Goal: Entertainment & Leisure: Consume media (video, audio)

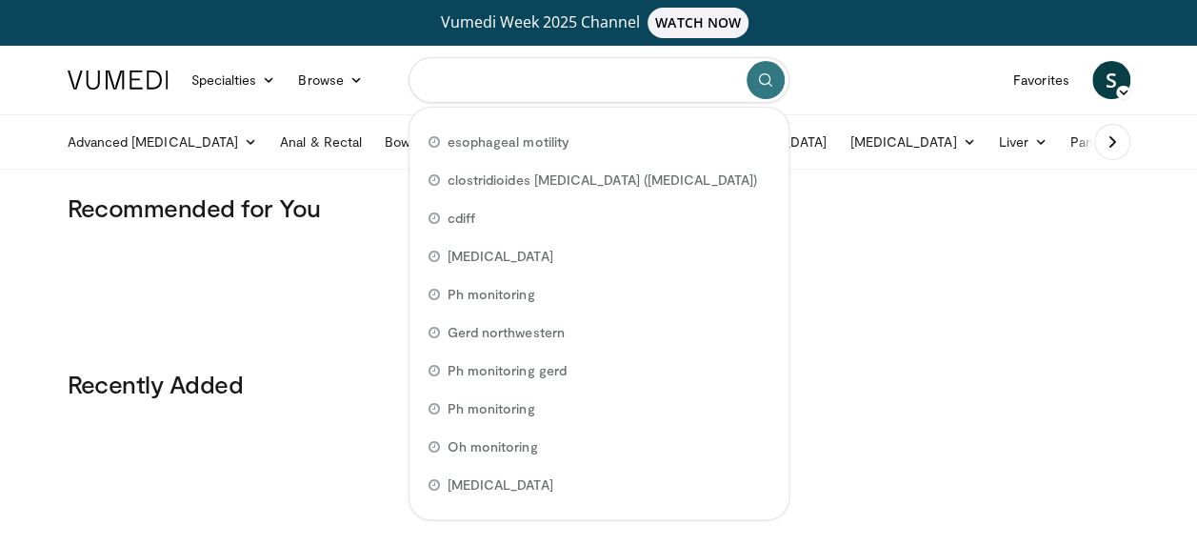
click at [588, 82] on input "Search topics, interventions" at bounding box center [598, 80] width 381 height 46
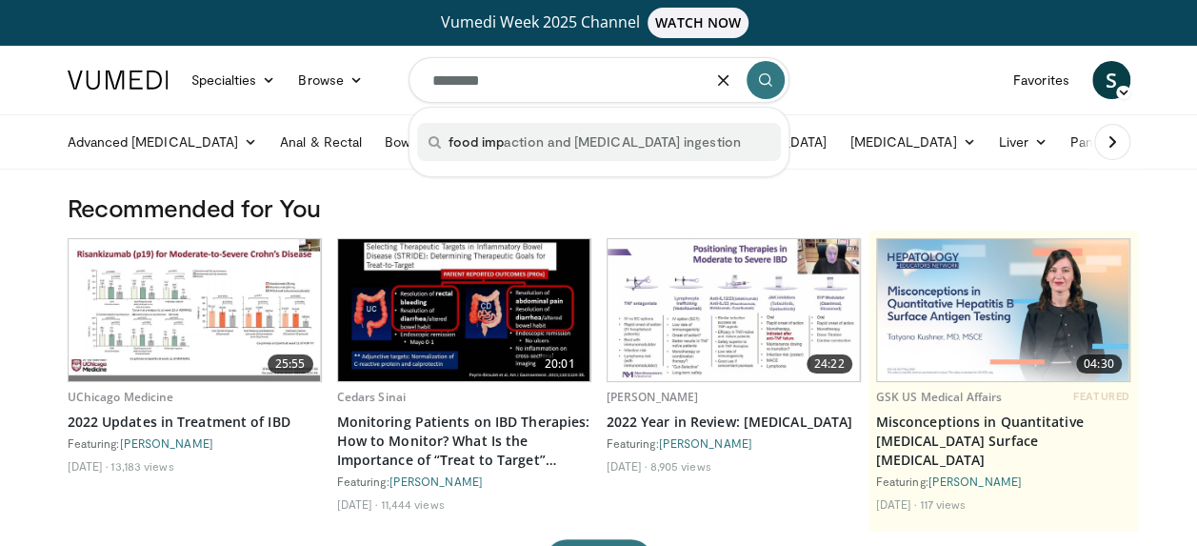
click at [598, 137] on span "food imp action and foreign body ingestion" at bounding box center [594, 141] width 292 height 19
type input "**********"
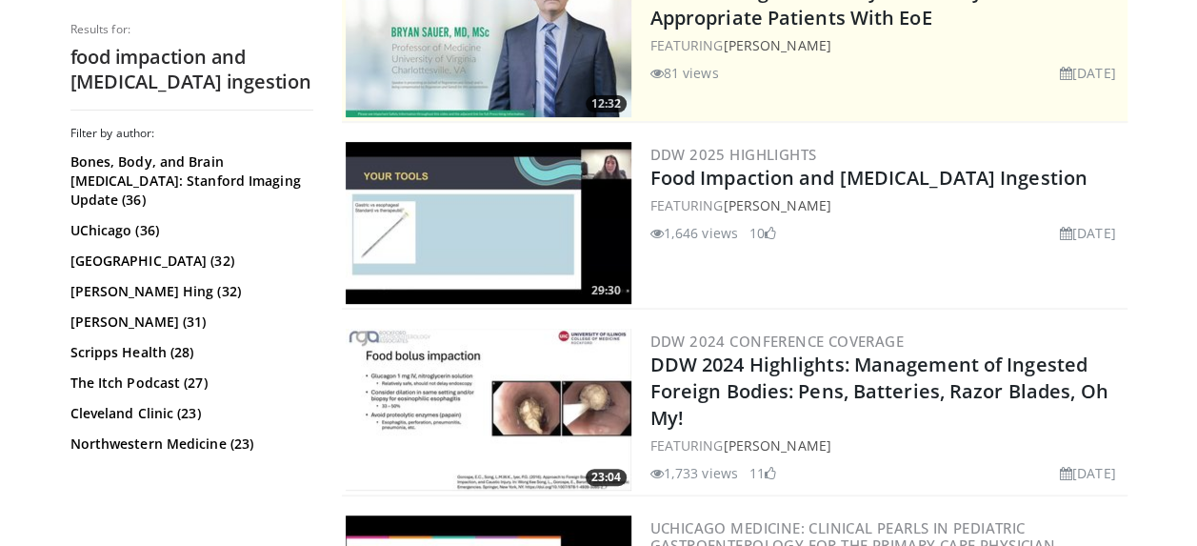
scroll to position [307, 0]
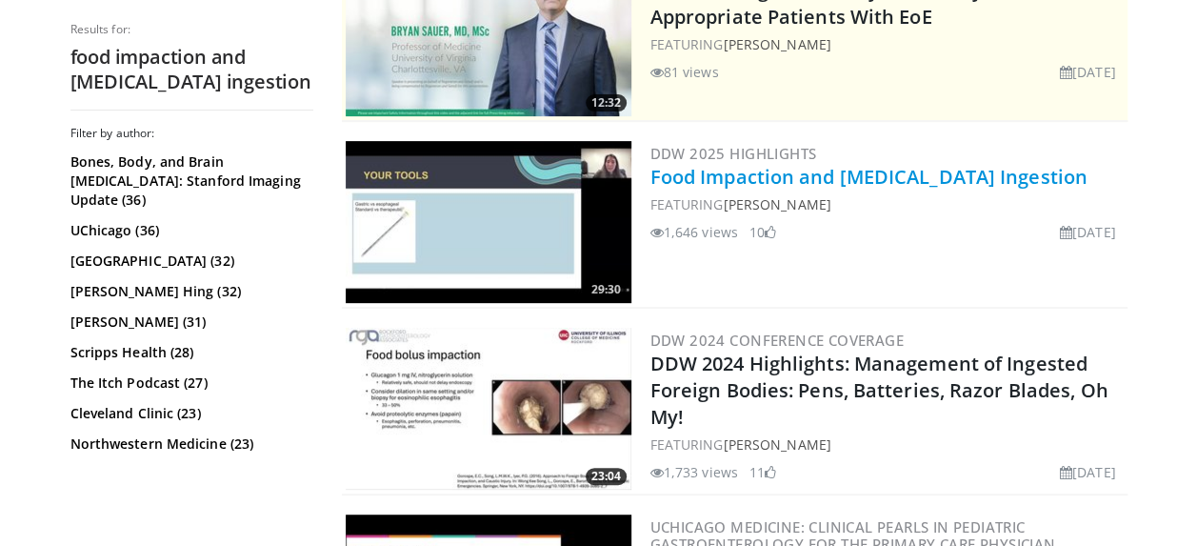
click at [829, 169] on link "Food Impaction and [MEDICAL_DATA] Ingestion" at bounding box center [868, 177] width 437 height 26
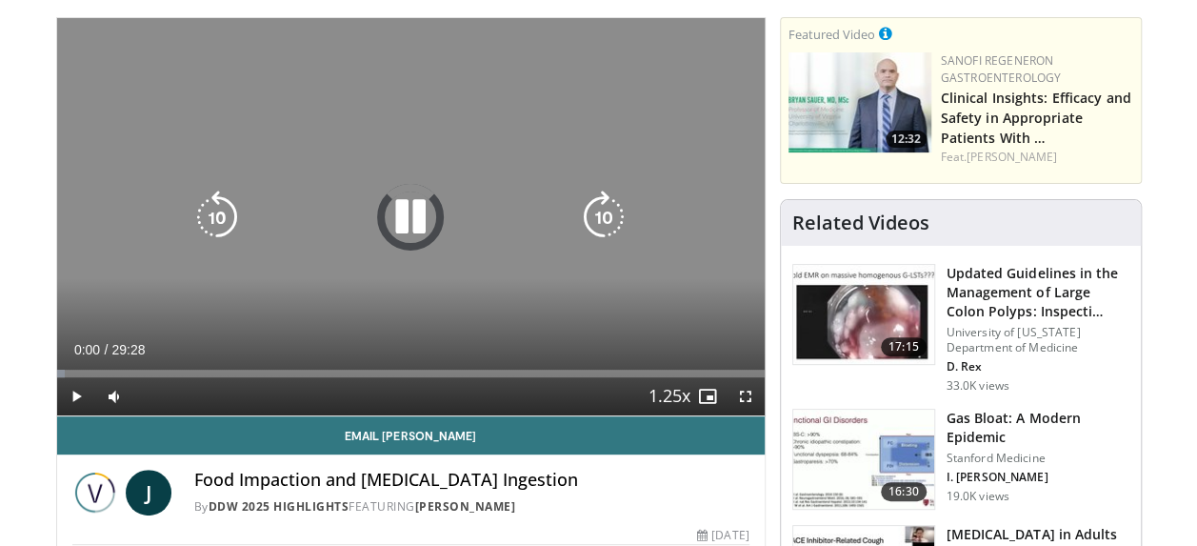
scroll to position [177, 0]
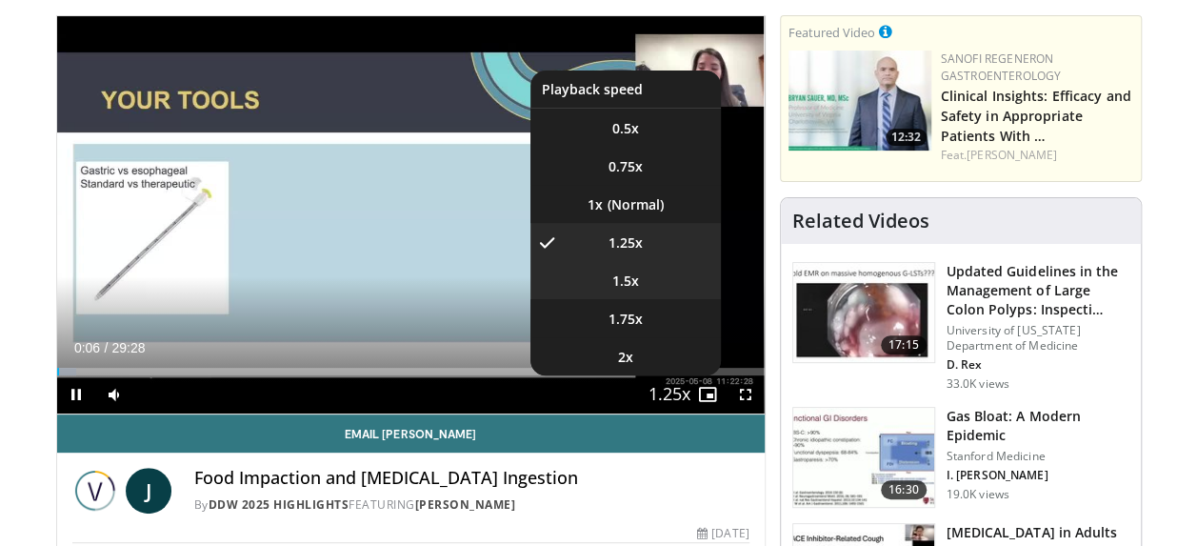
click at [640, 289] on li "1.5x" at bounding box center [625, 280] width 190 height 38
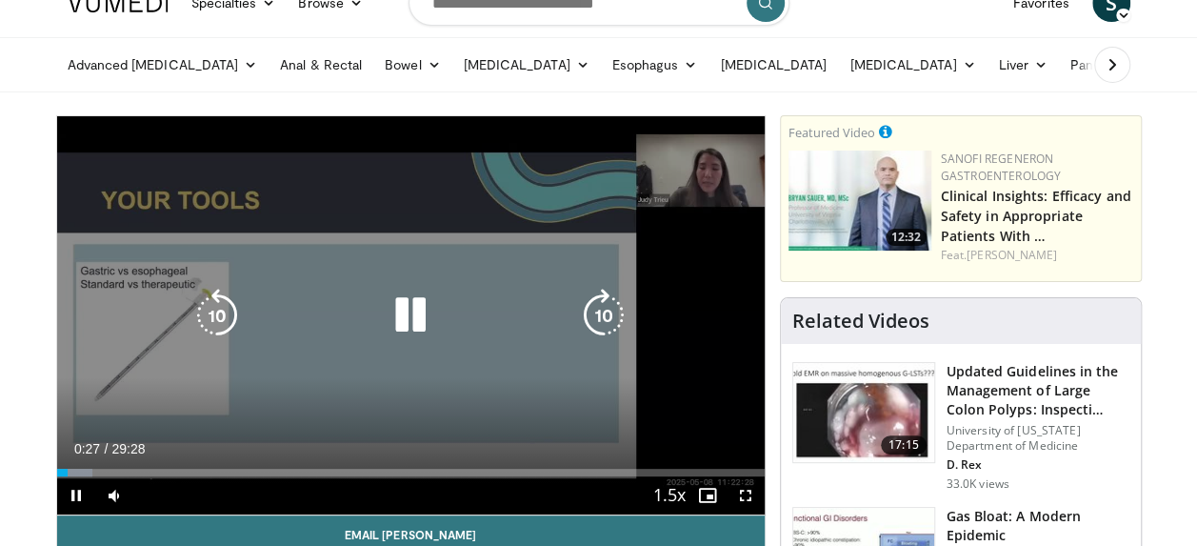
scroll to position [88, 0]
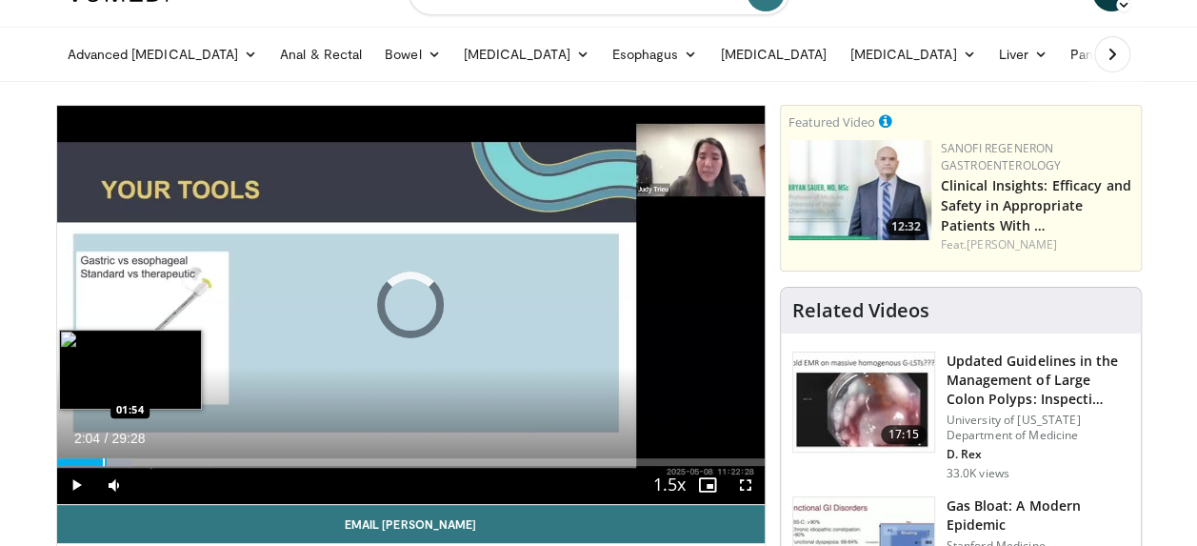
click at [103, 459] on div "Progress Bar" at bounding box center [104, 462] width 2 height 8
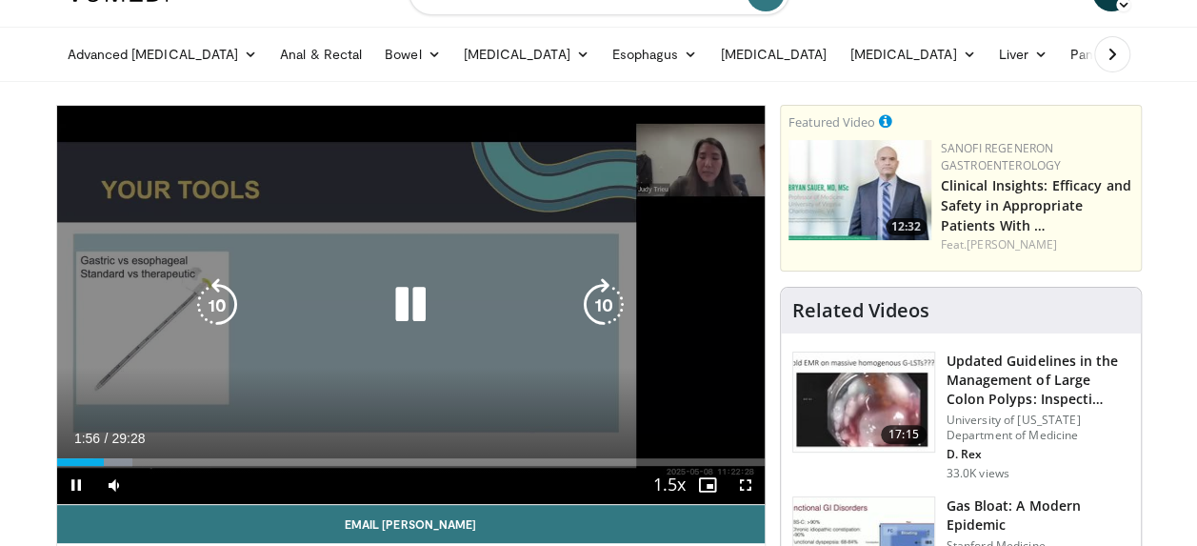
click at [467, 376] on div "10 seconds Tap to unmute" at bounding box center [410, 305] width 707 height 398
click at [397, 427] on div "10 seconds Tap to unmute" at bounding box center [410, 305] width 707 height 398
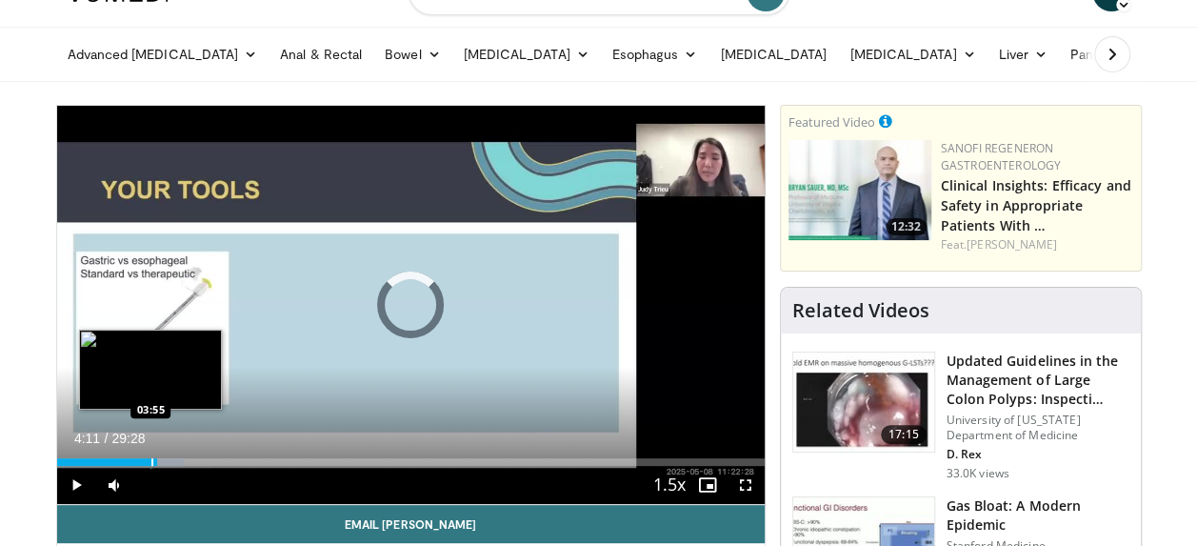
click at [151, 458] on div "Progress Bar" at bounding box center [152, 462] width 2 height 8
click at [147, 458] on div "Loaded : 17.95% 03:45 03:48" at bounding box center [410, 462] width 707 height 8
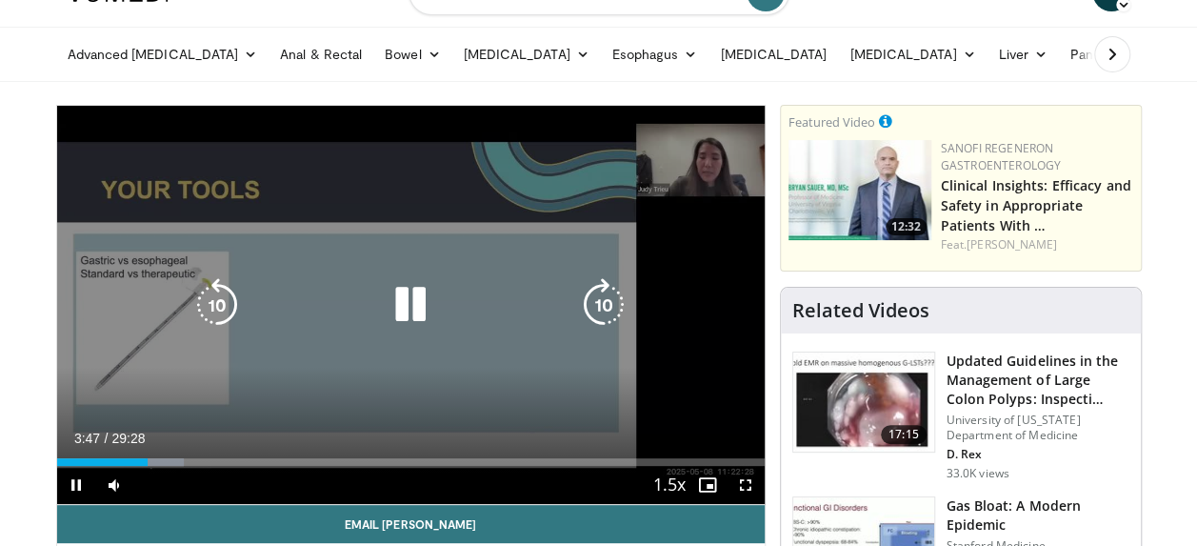
click at [141, 458] on div "03:47" at bounding box center [102, 462] width 91 height 8
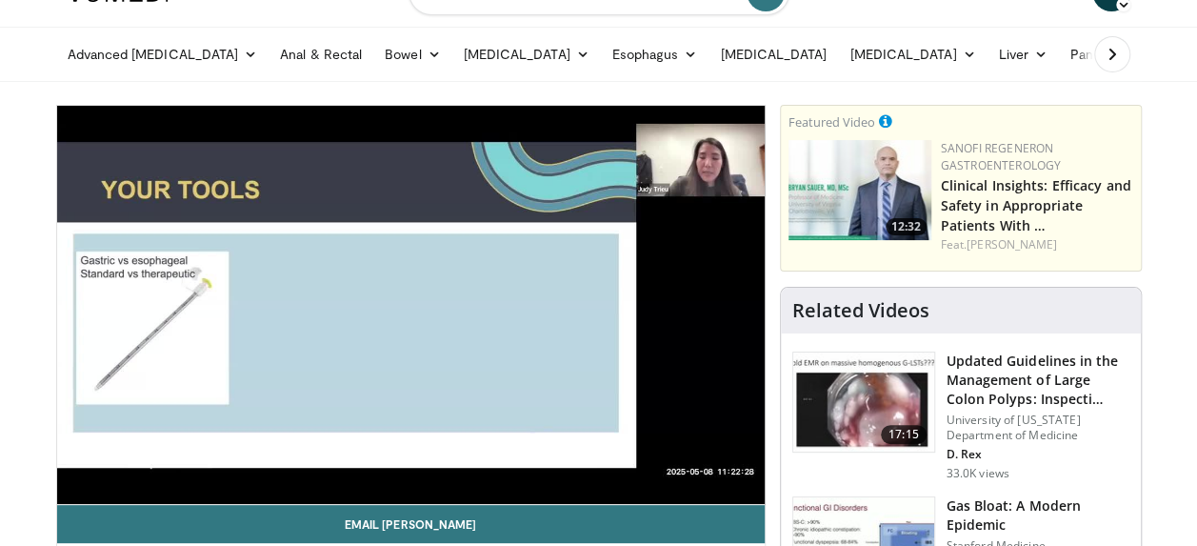
click at [665, 367] on div "10 seconds Tap to unmute" at bounding box center [410, 305] width 707 height 398
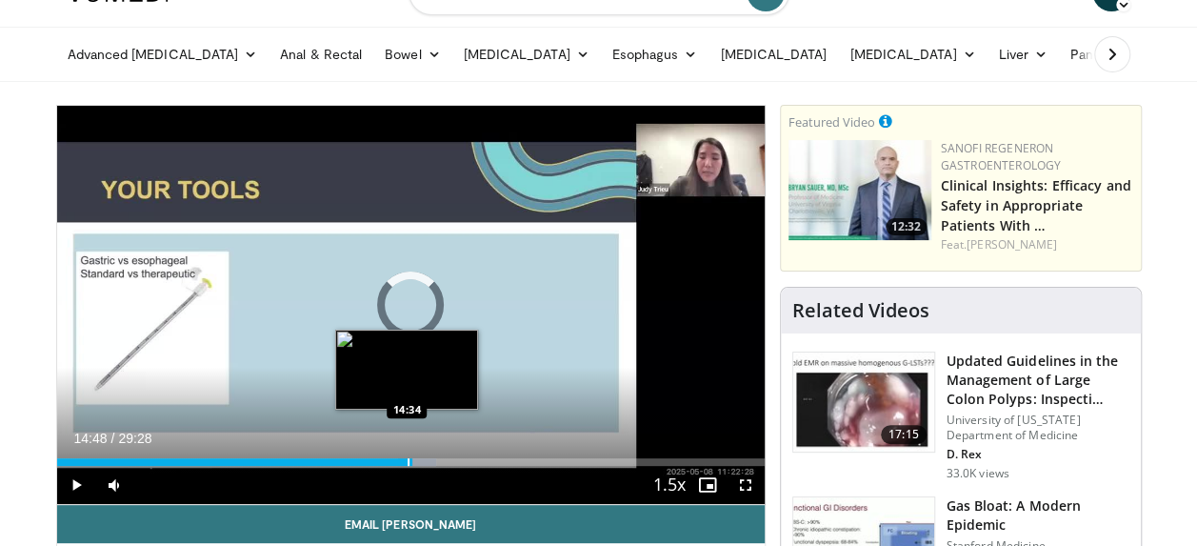
click at [407, 463] on div "Progress Bar" at bounding box center [408, 462] width 2 height 8
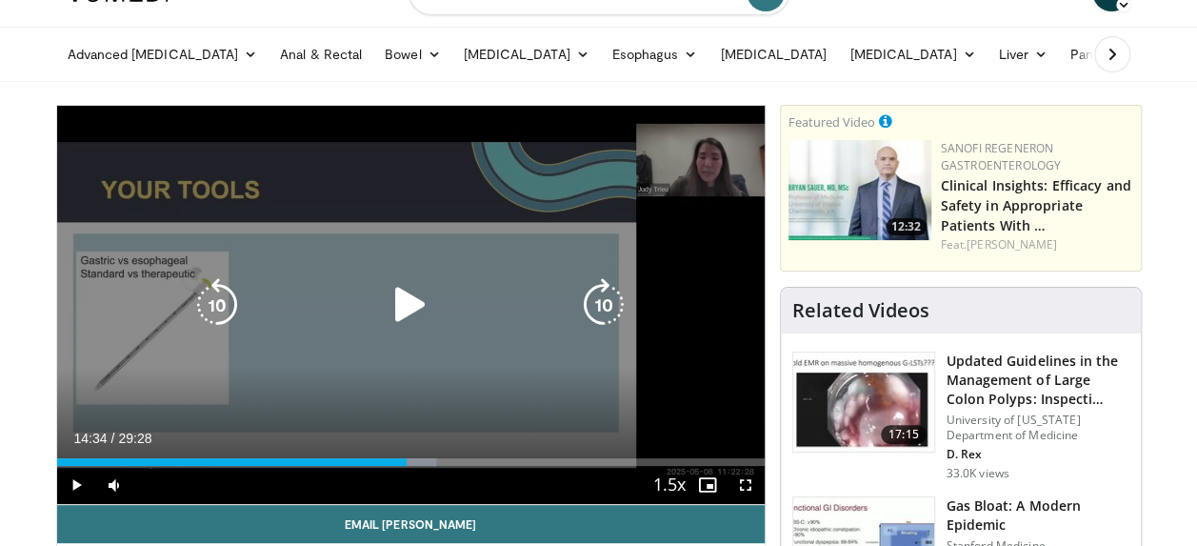
click at [444, 352] on div "10 seconds Tap to unmute" at bounding box center [410, 305] width 707 height 398
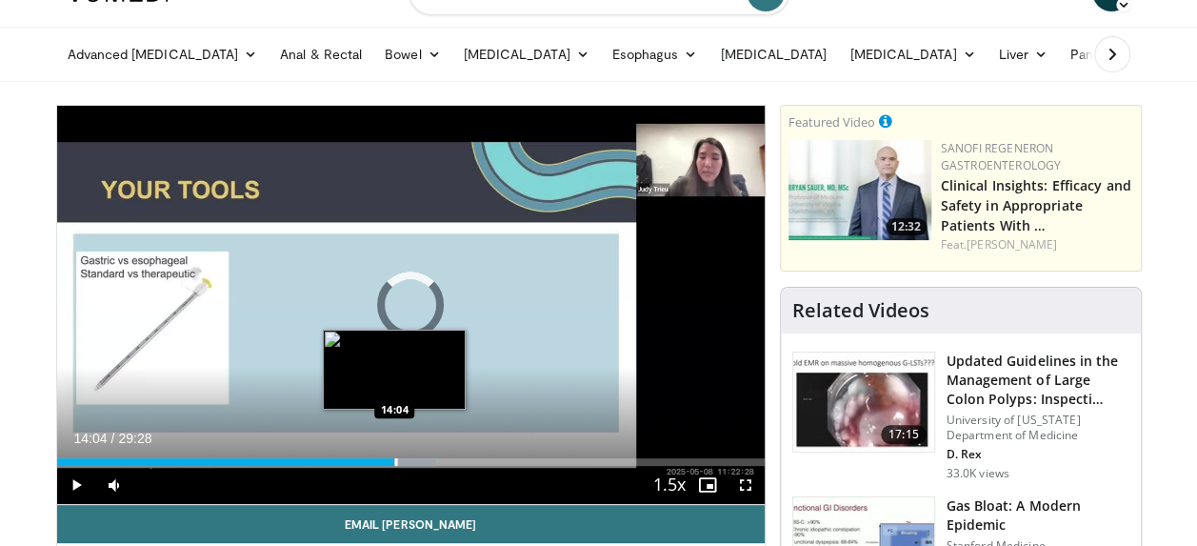
click at [395, 463] on div "Progress Bar" at bounding box center [396, 462] width 2 height 8
click at [387, 463] on div "Progress Bar" at bounding box center [388, 462] width 2 height 8
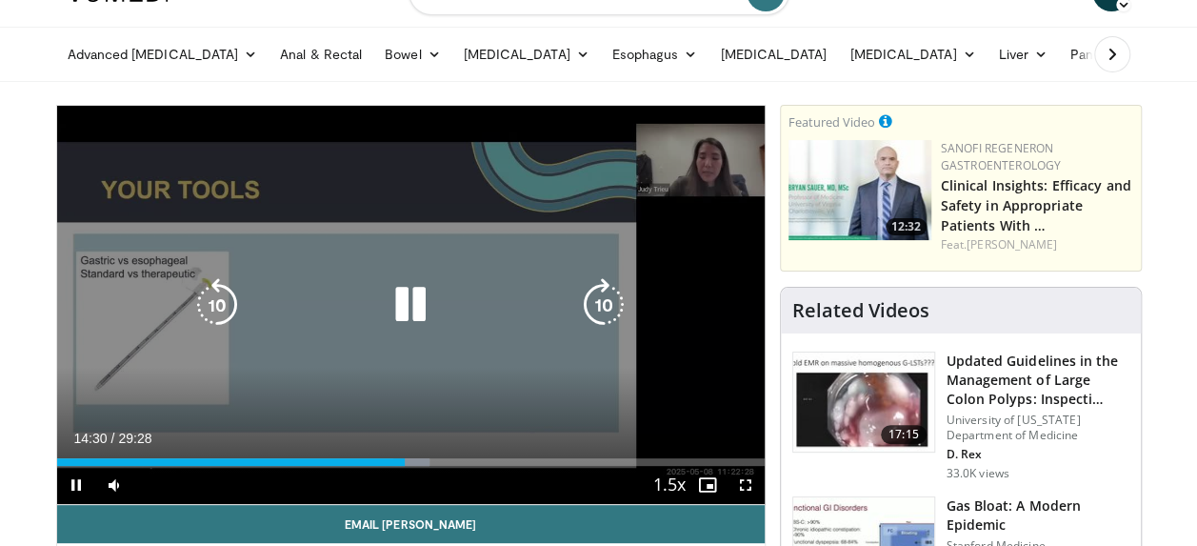
click at [407, 303] on icon "Video Player" at bounding box center [410, 304] width 53 height 53
